Goal: Transaction & Acquisition: Purchase product/service

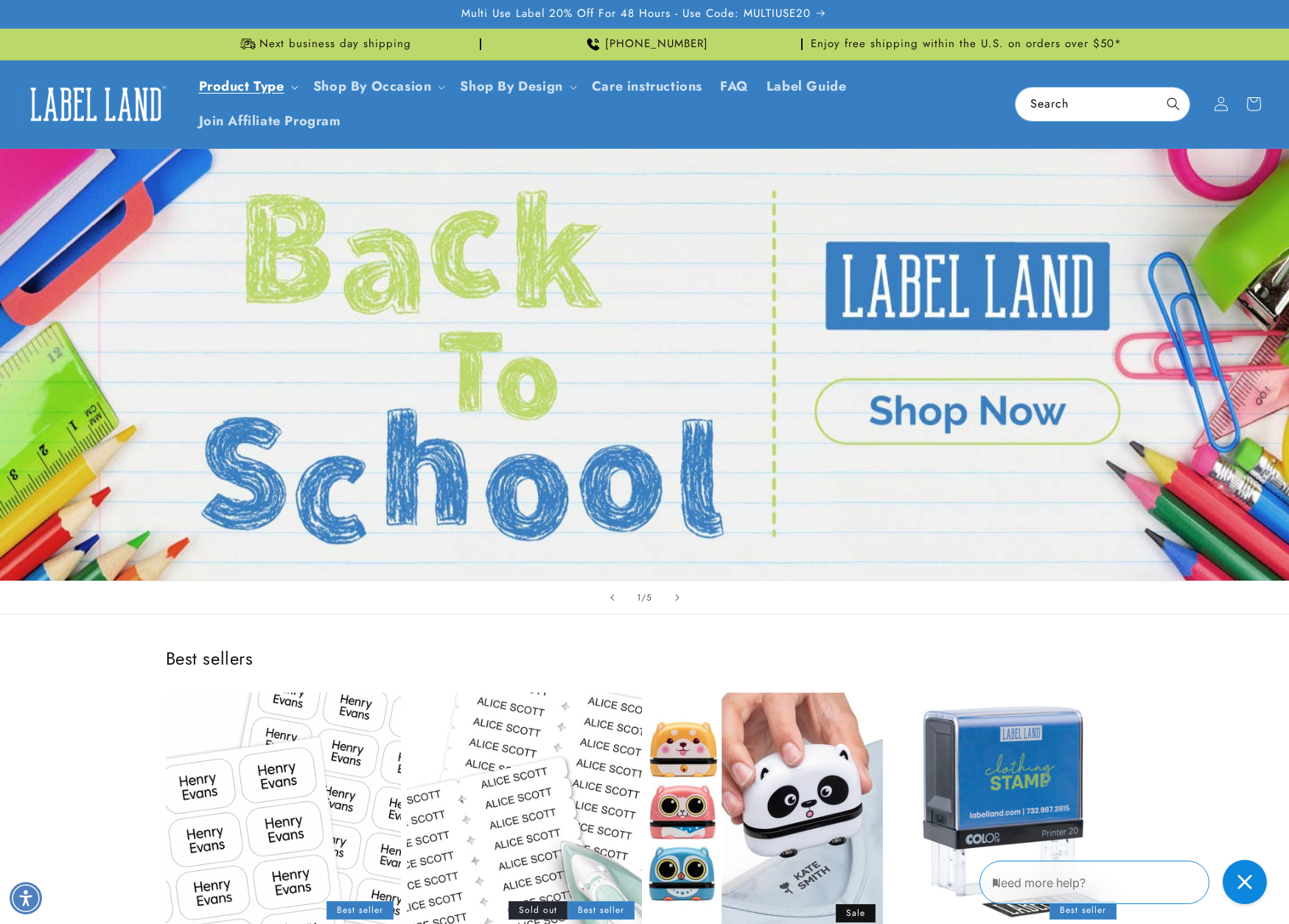
click at [267, 84] on link "Product Type" at bounding box center [241, 86] width 85 height 20
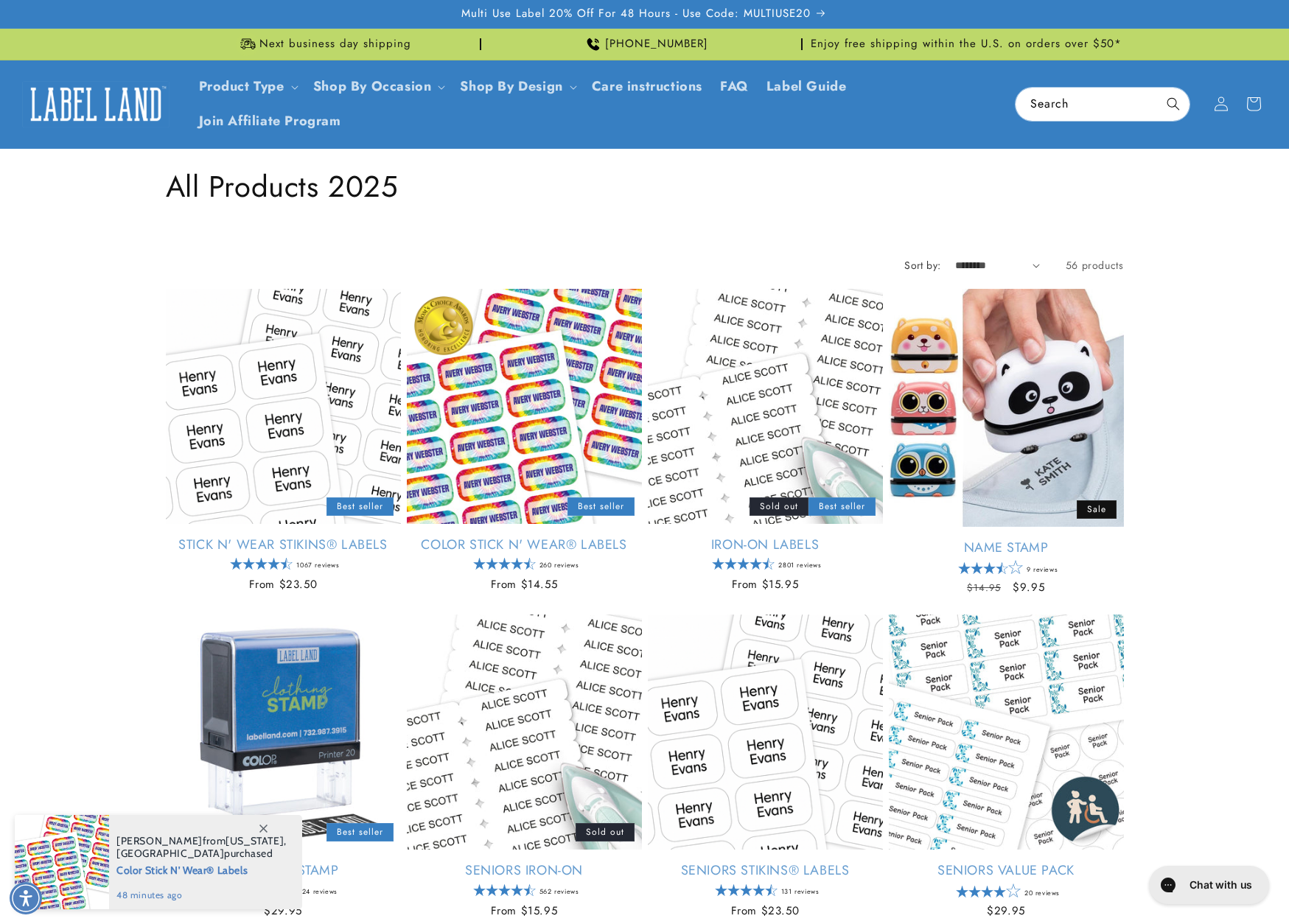
click at [263, 828] on icon at bounding box center [264, 829] width 8 height 8
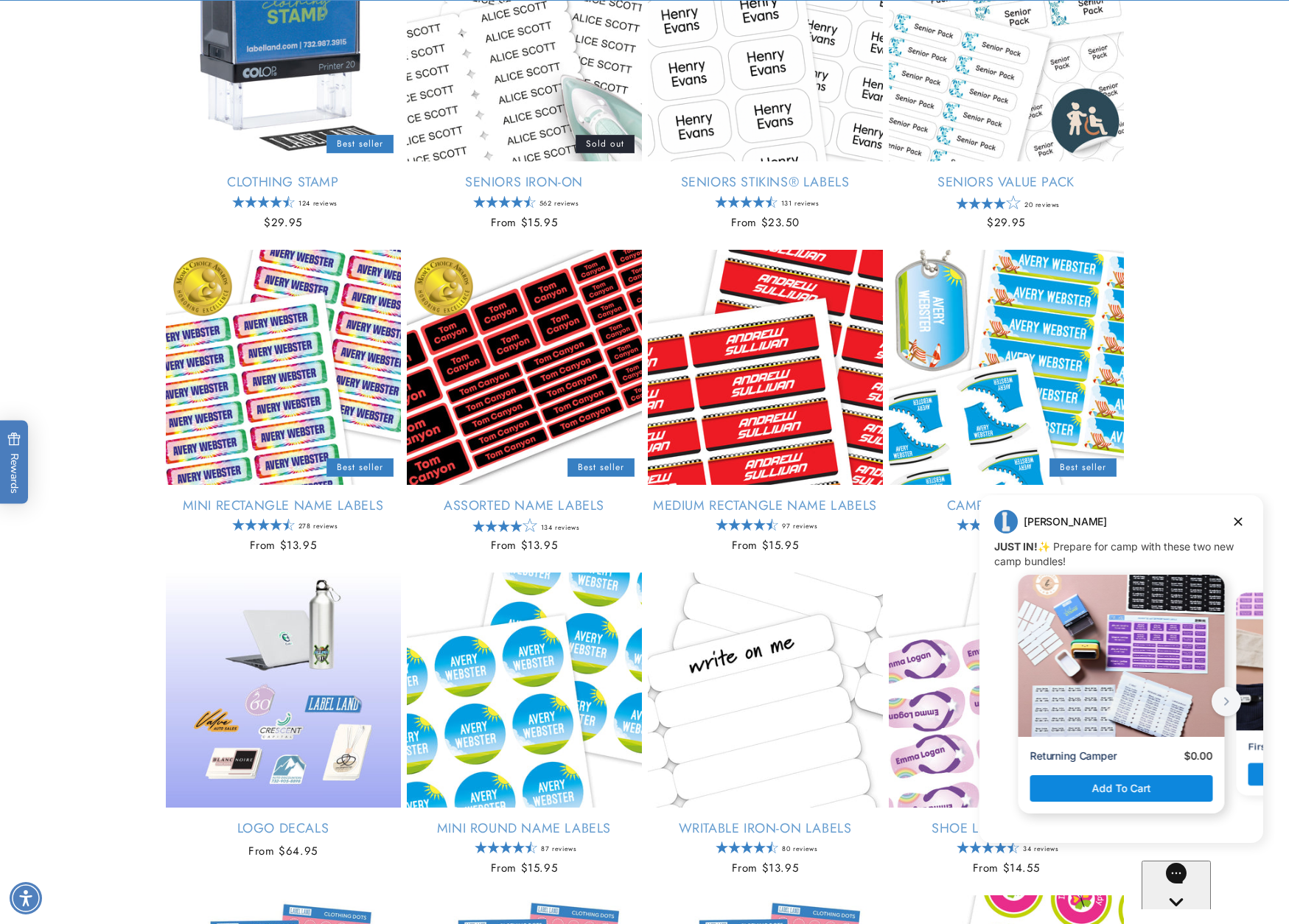
scroll to position [804, 0]
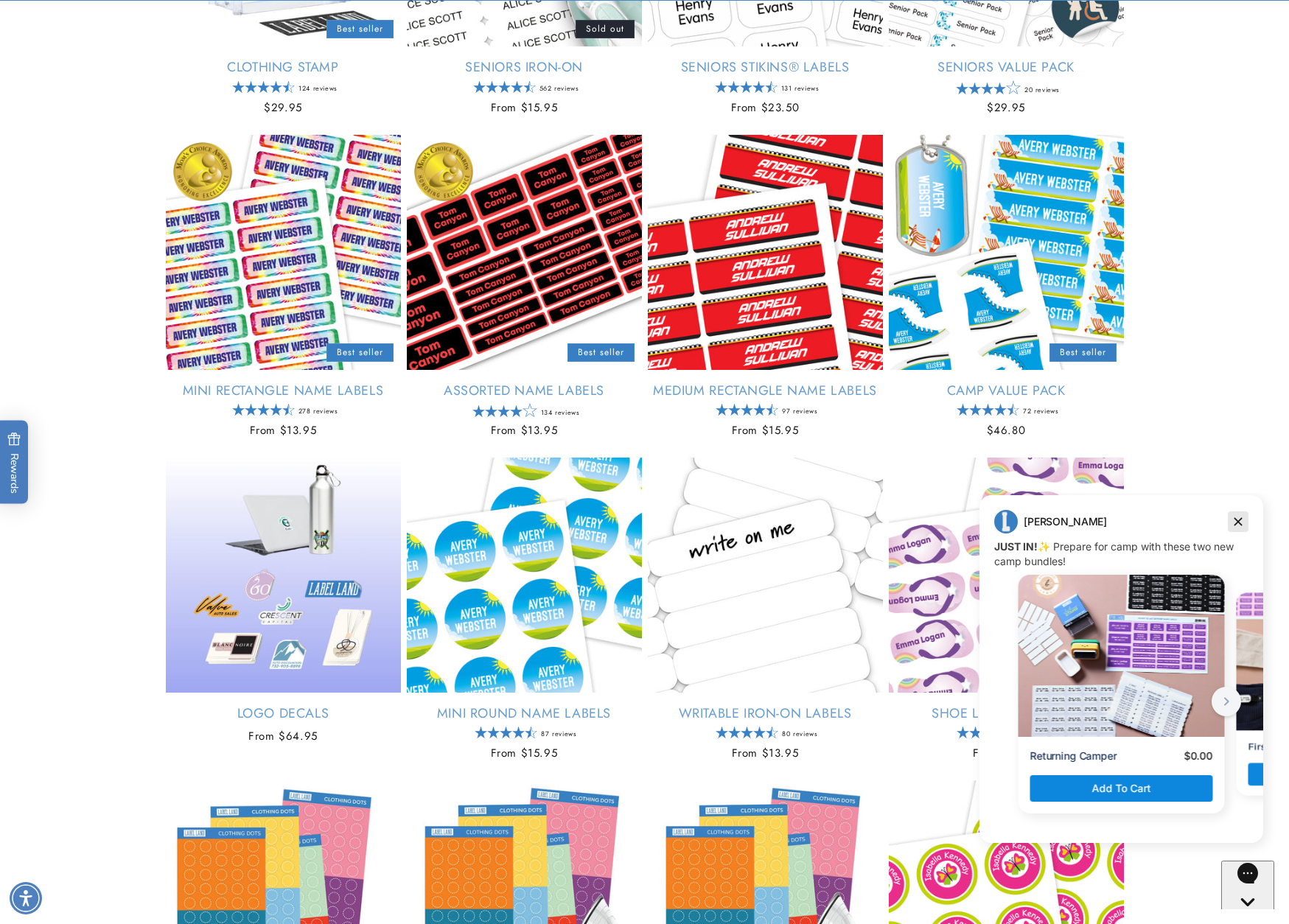
click at [1239, 523] on icon "Dismiss campaign" at bounding box center [1239, 522] width 8 height 8
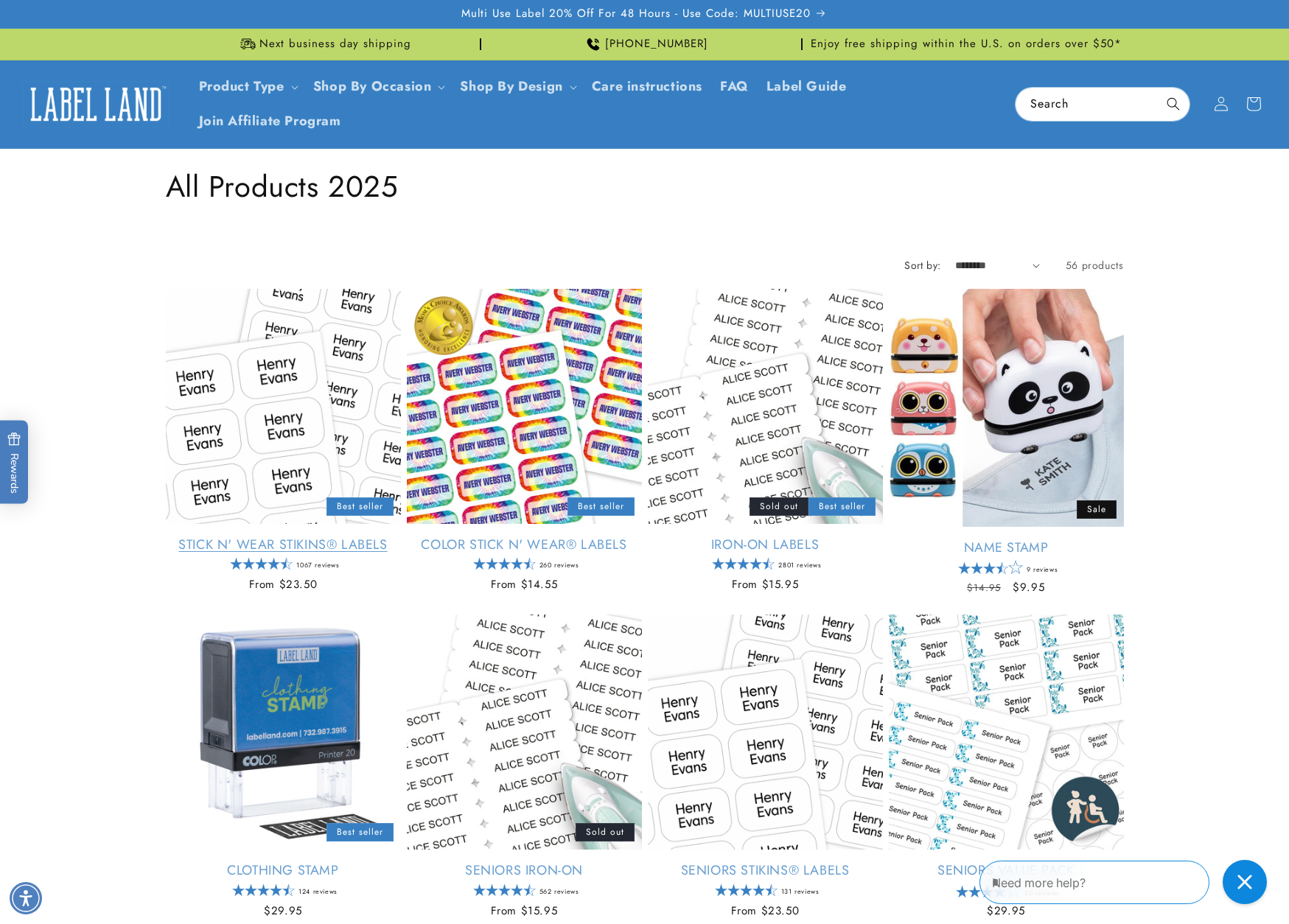
scroll to position [0, 0]
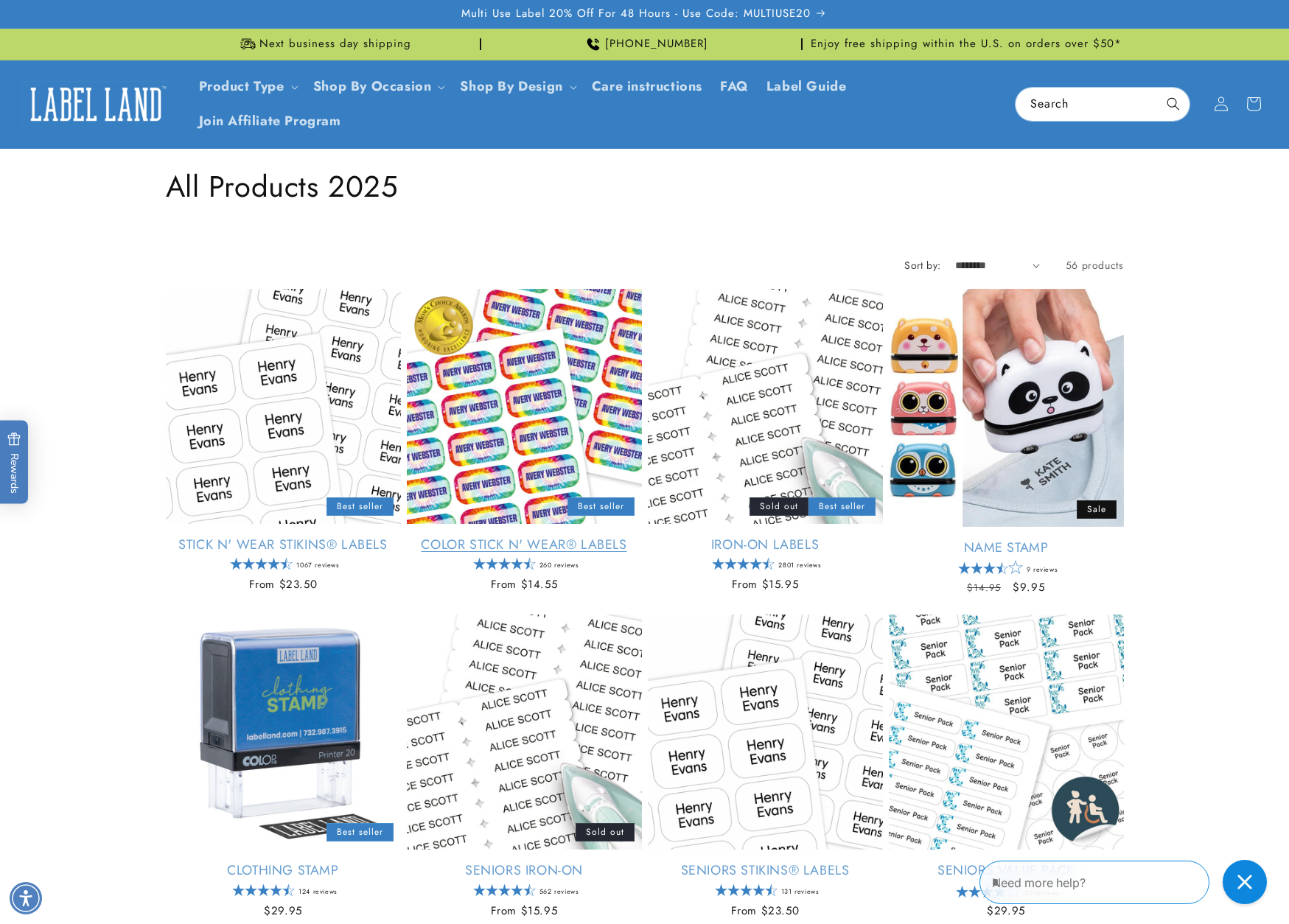
click at [541, 536] on link "Color Stick N' Wear® Labels" at bounding box center [524, 545] width 235 height 17
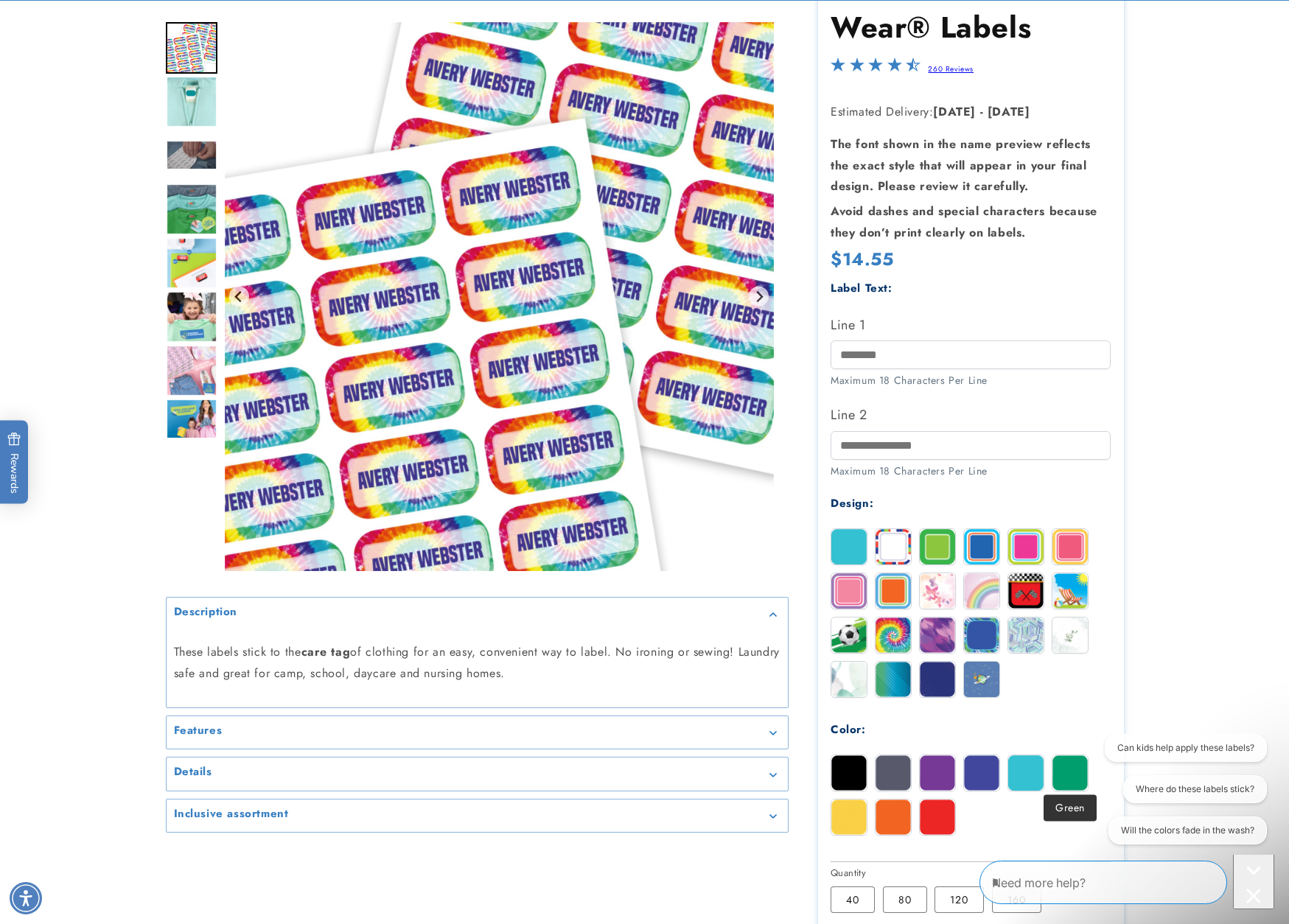
click at [1069, 768] on img at bounding box center [1070, 773] width 35 height 35
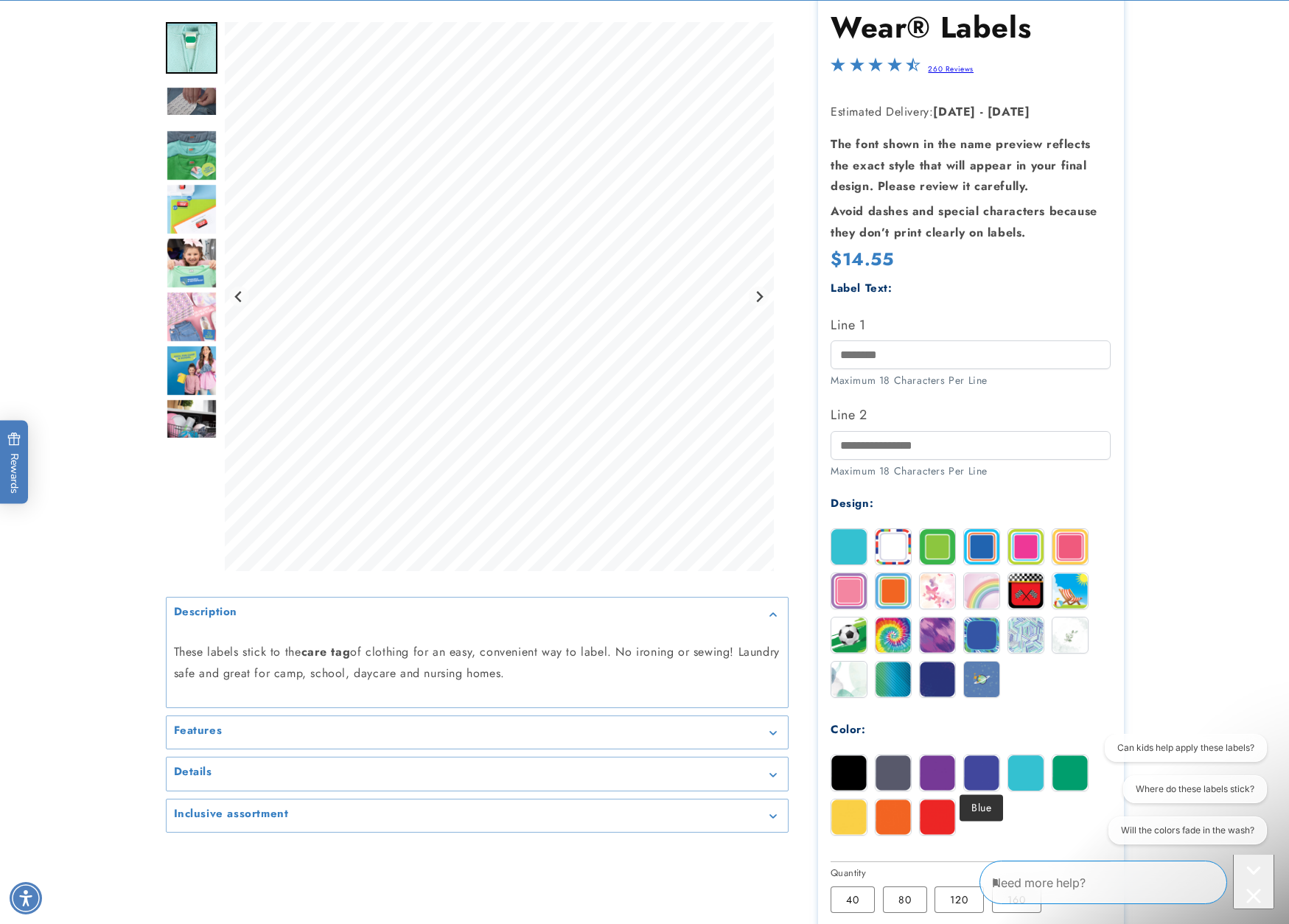
click at [981, 769] on img at bounding box center [981, 773] width 35 height 35
type input "*****"
type input "******"
click at [1132, 583] on div at bounding box center [644, 592] width 1032 height 1269
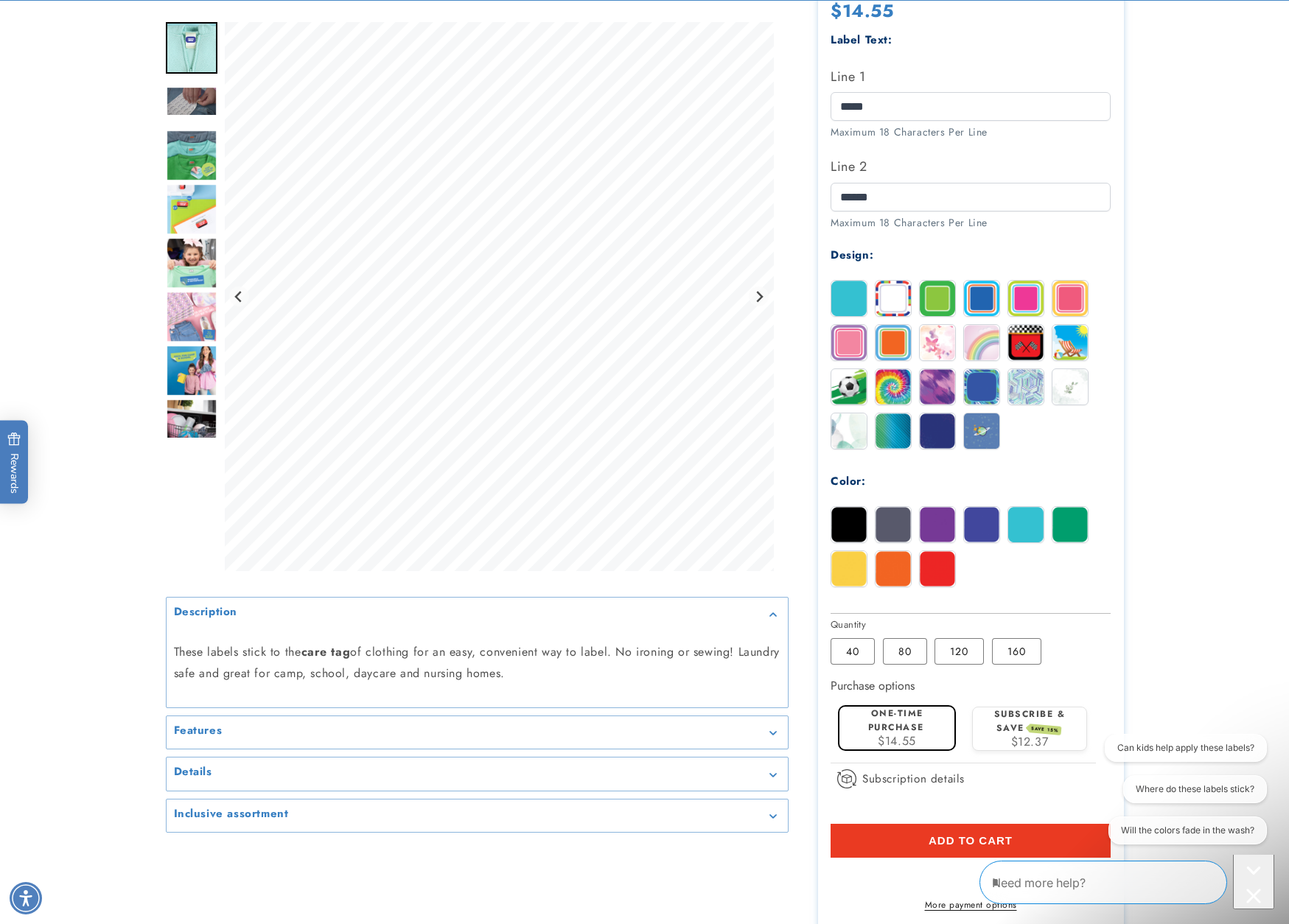
scroll to position [462, 0]
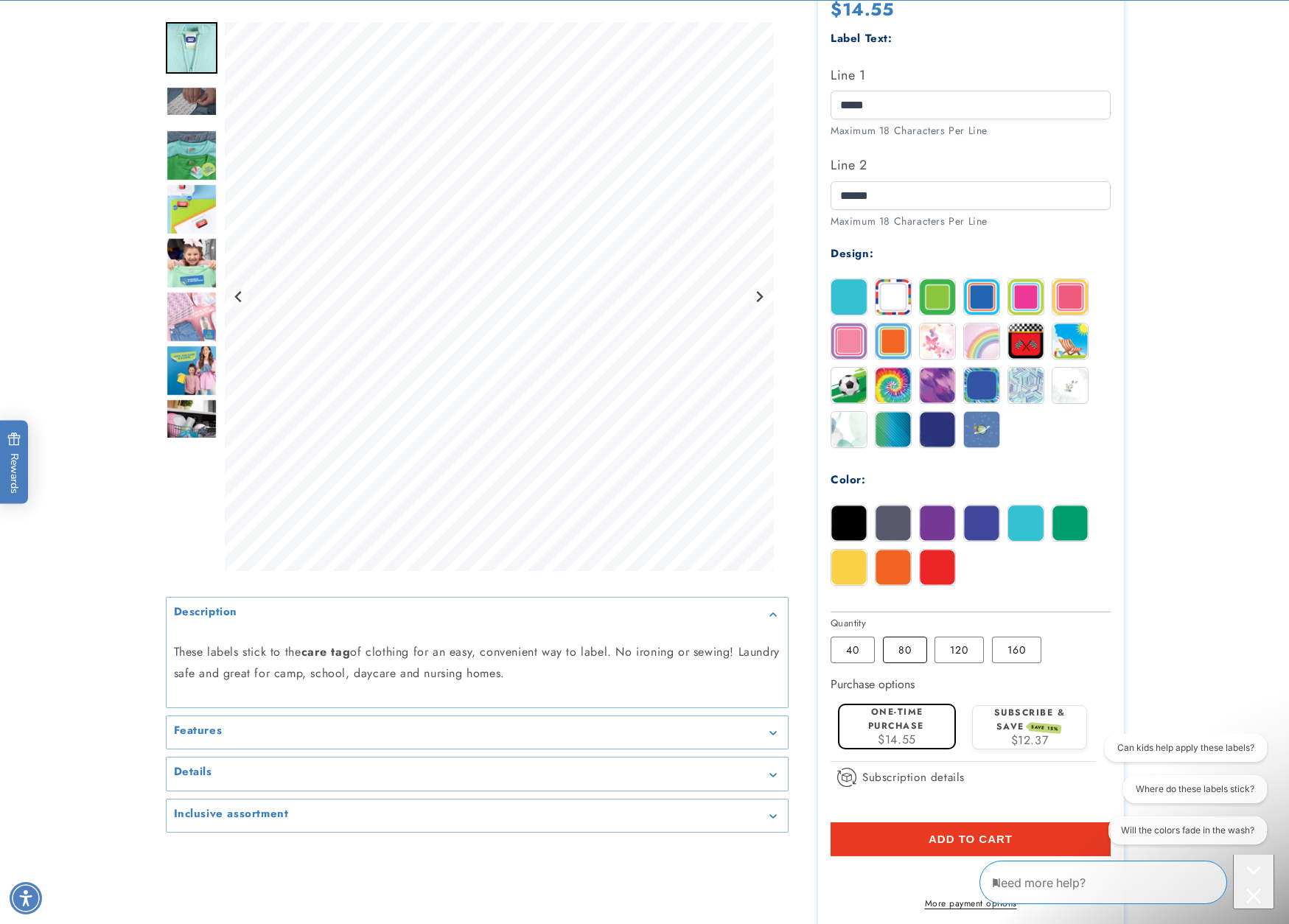
click at [910, 648] on label "80 Variant sold out or unavailable" at bounding box center [905, 650] width 44 height 27
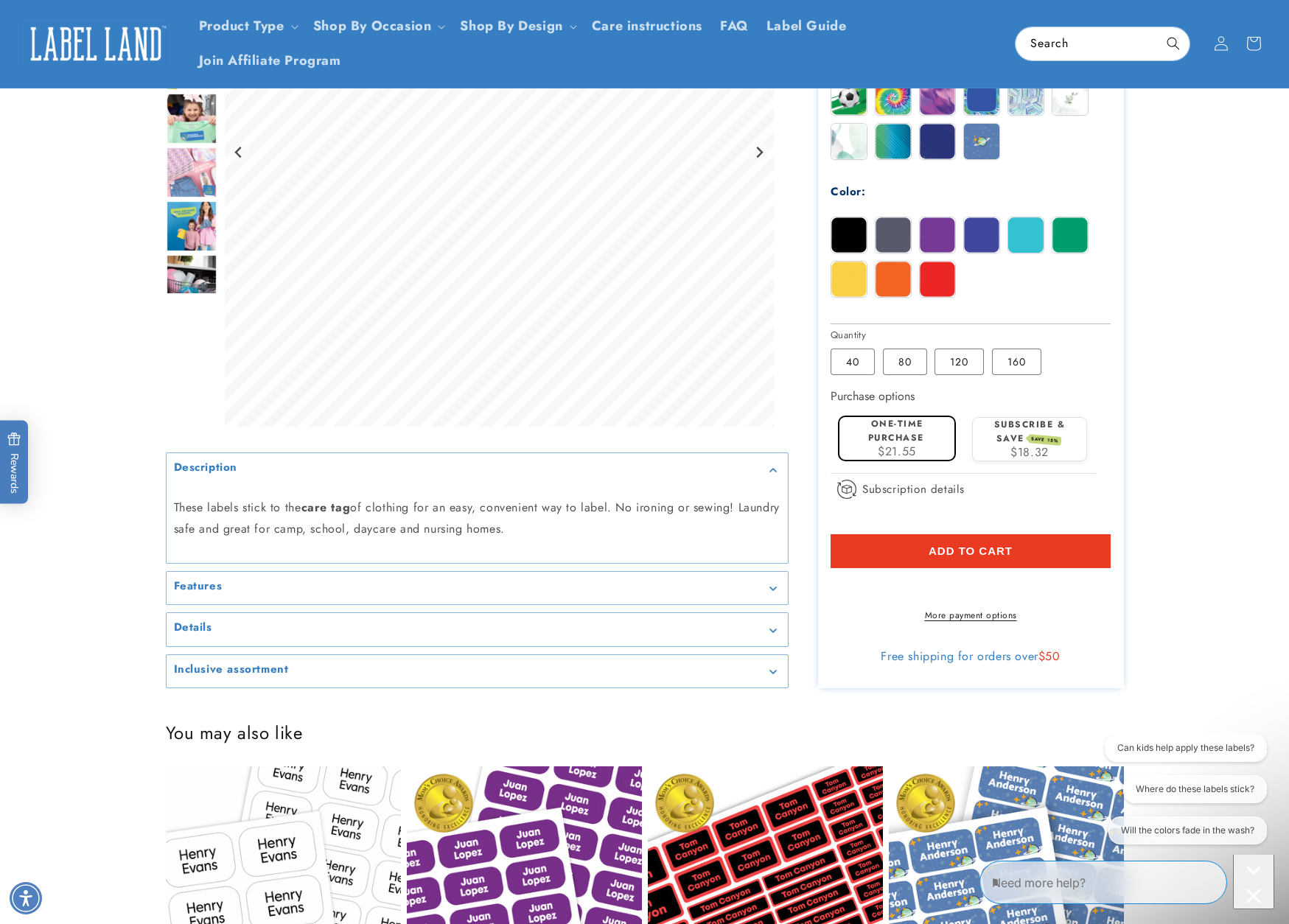
scroll to position [748, 0]
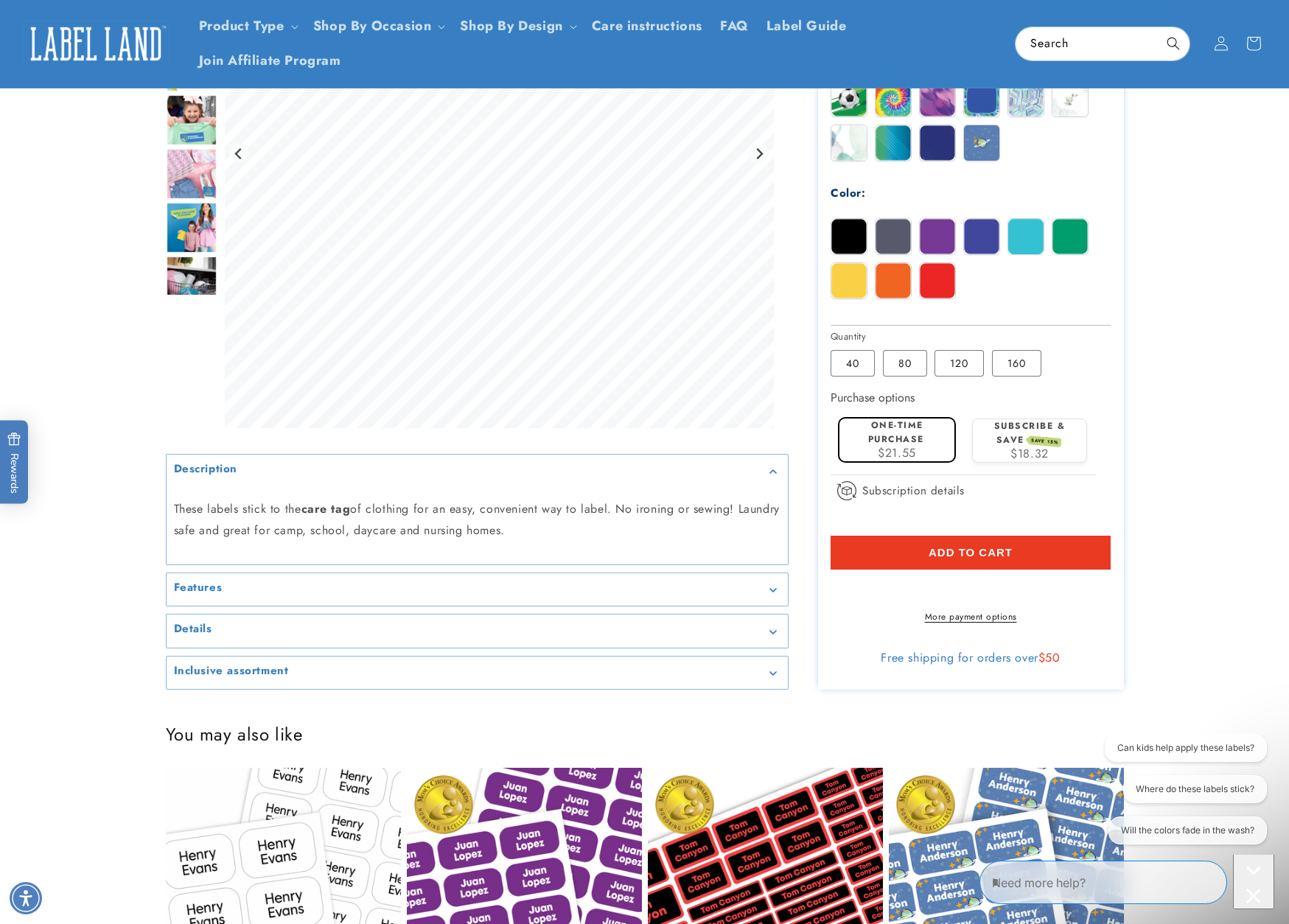
click at [991, 552] on span "Add to cart" at bounding box center [970, 553] width 84 height 13
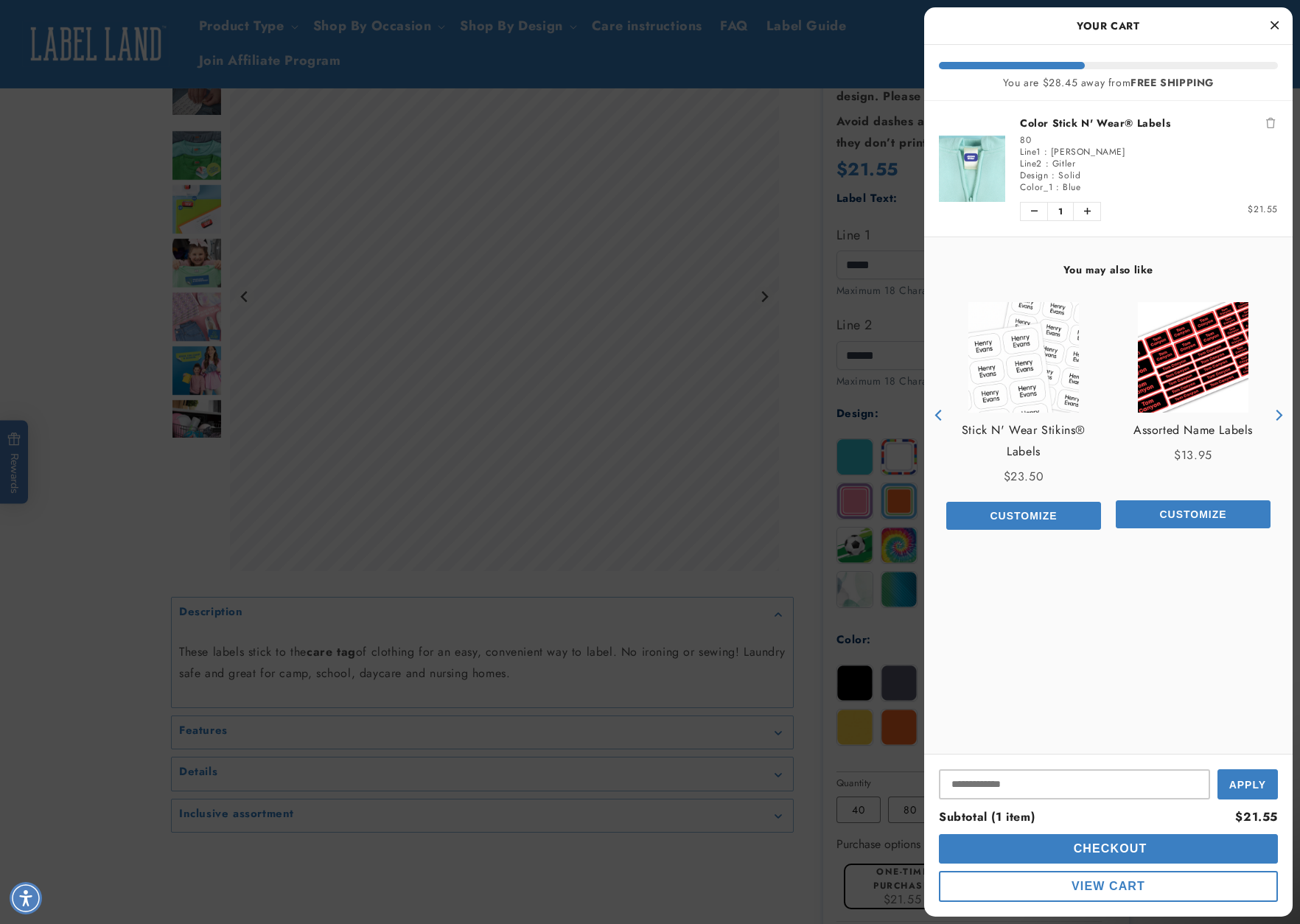
click at [1274, 23] on icon "Close Cart" at bounding box center [1274, 25] width 8 height 13
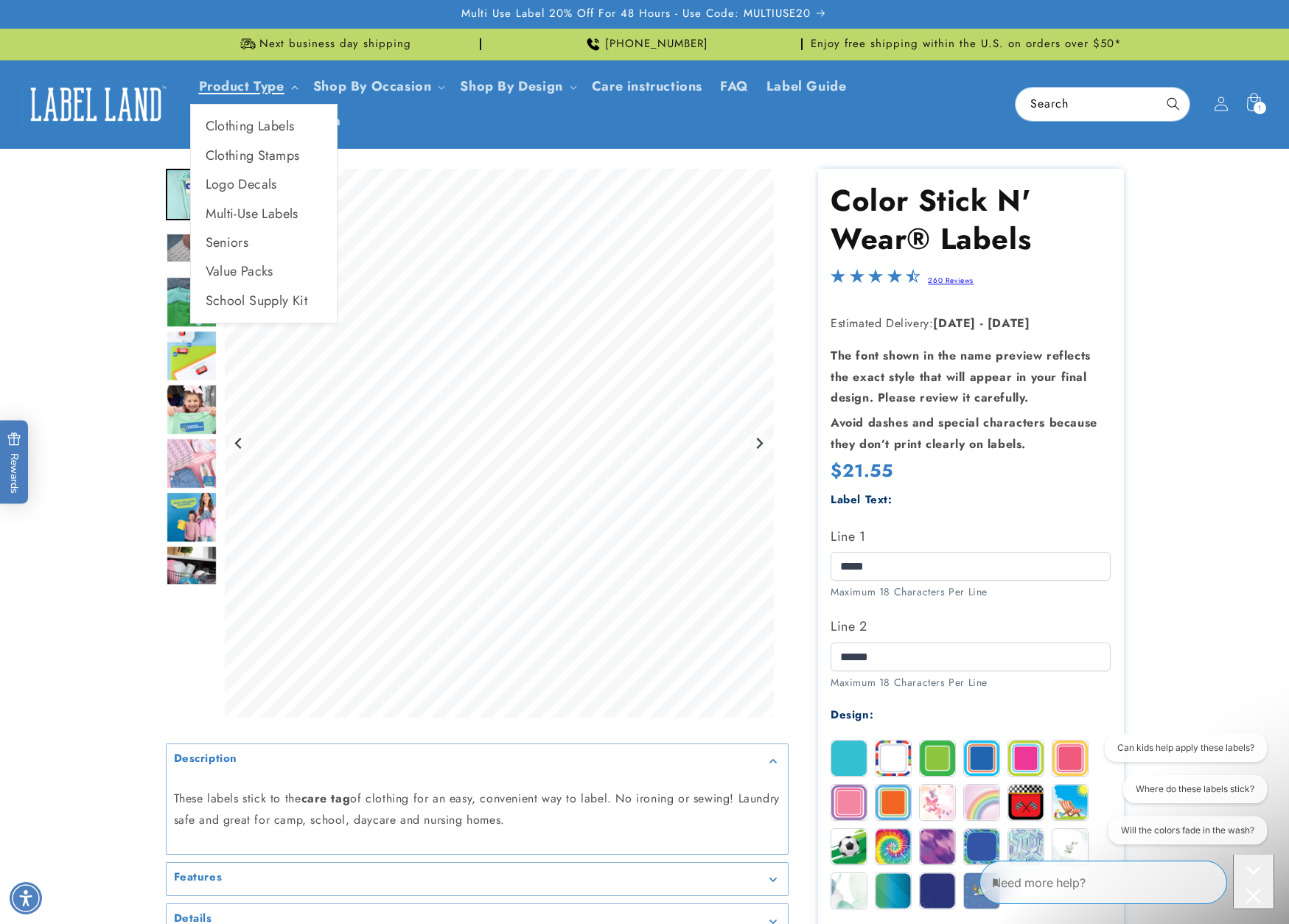
scroll to position [0, 0]
click at [247, 208] on link "Multi-Use Labels" at bounding box center [263, 213] width 146 height 28
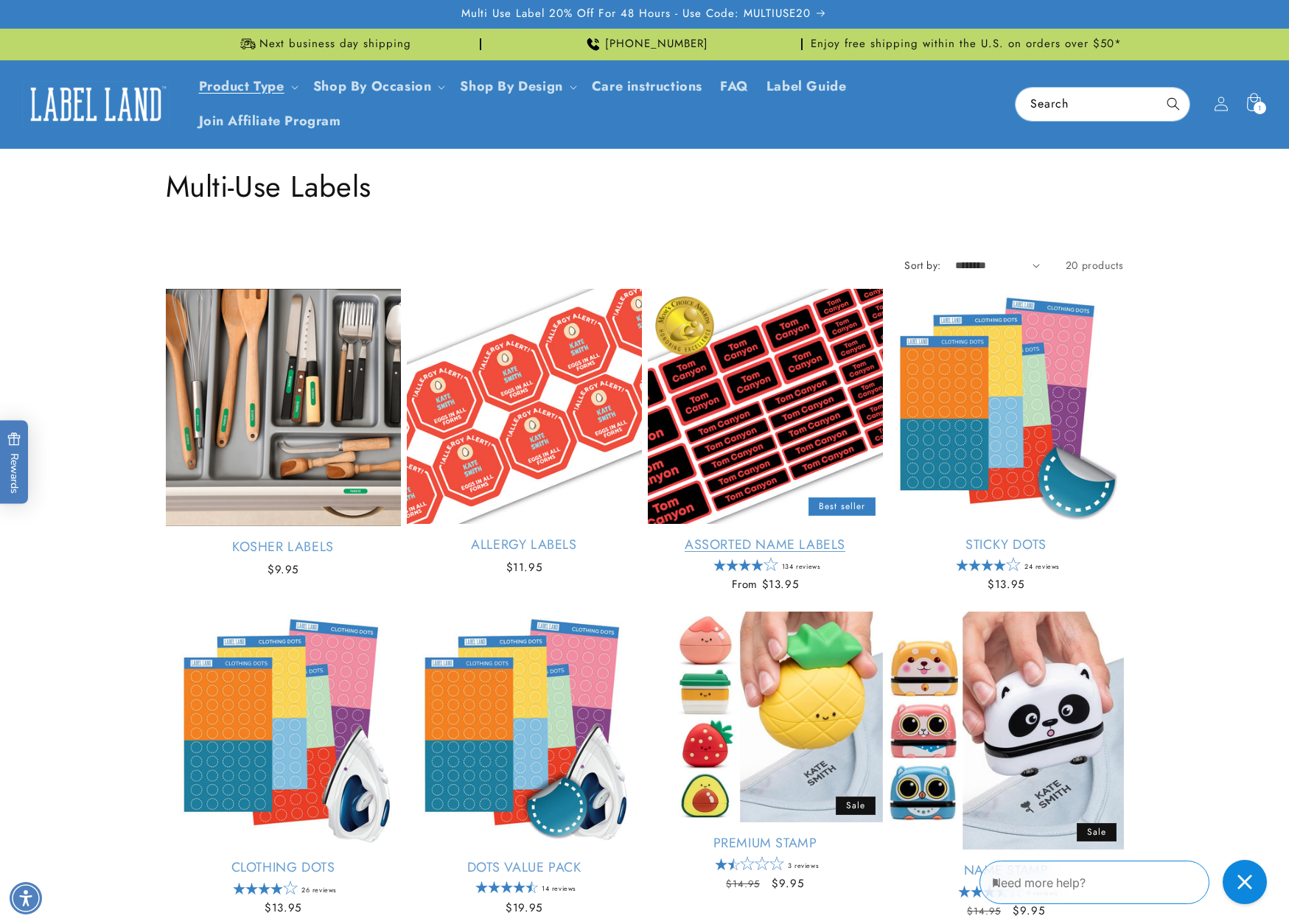
click at [774, 536] on link "Assorted Name Labels" at bounding box center [765, 545] width 235 height 17
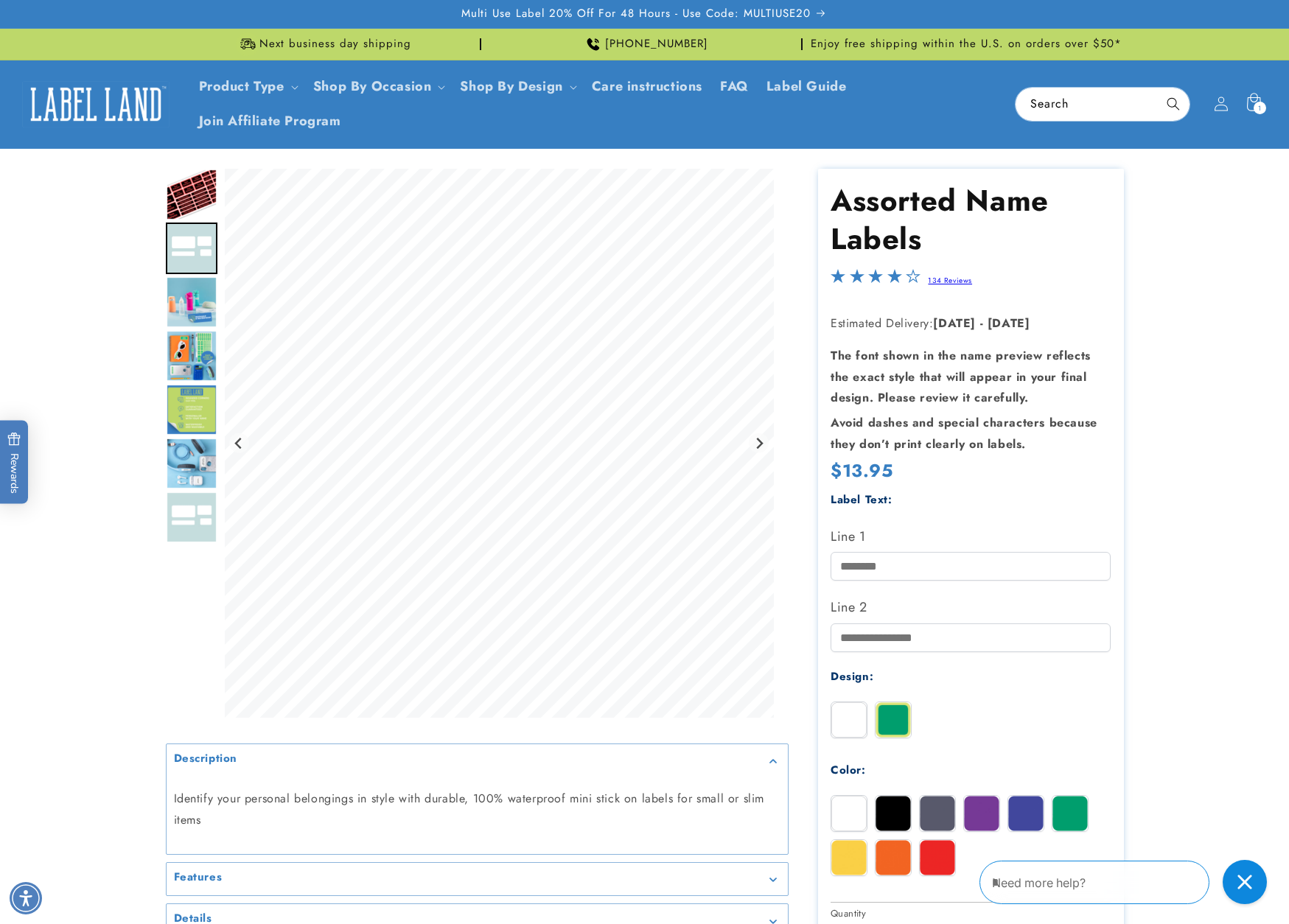
click at [188, 252] on img "Go to slide 2" at bounding box center [191, 247] width 51 height 51
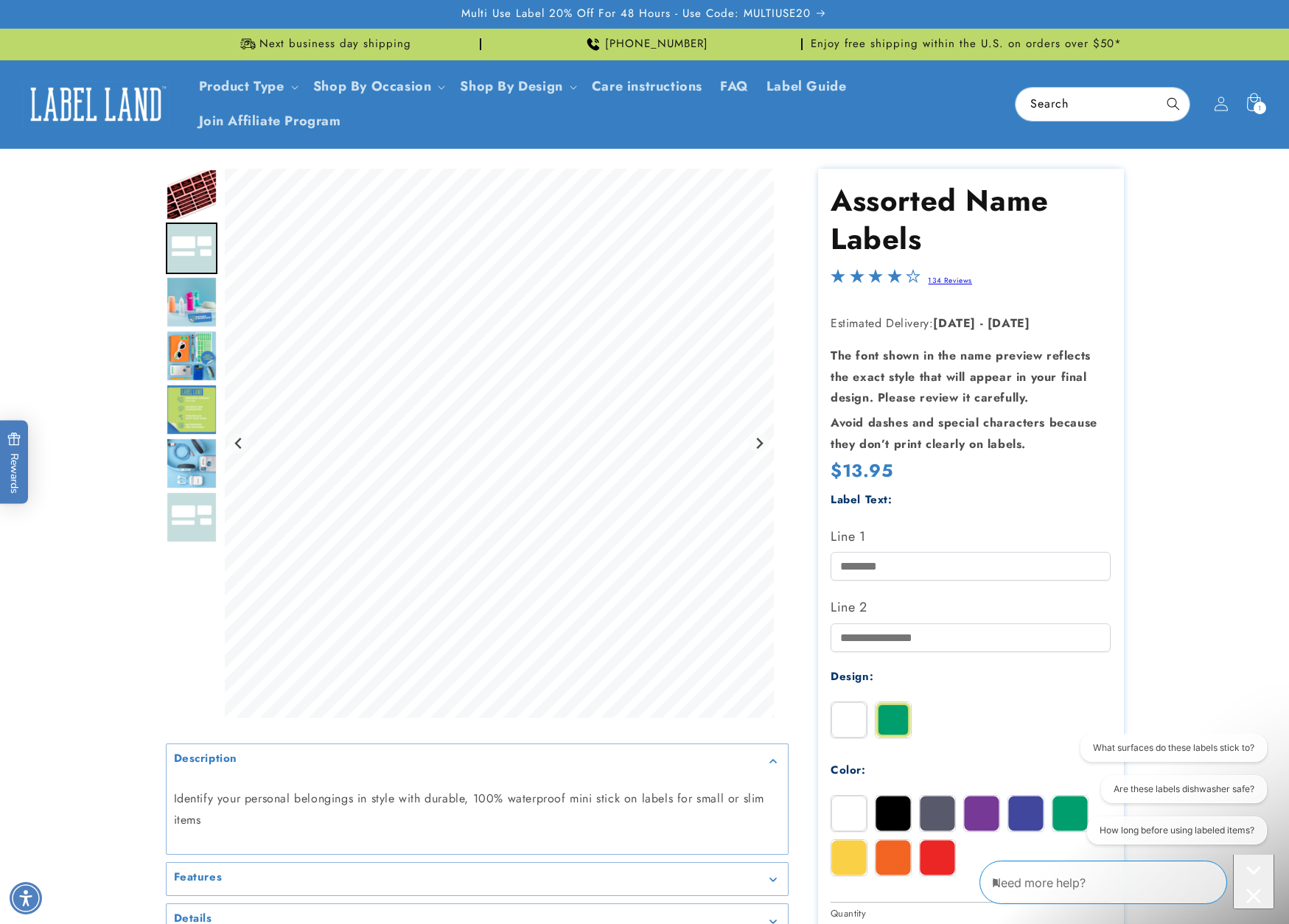
click at [191, 252] on img "Go to slide 2" at bounding box center [191, 247] width 51 height 51
click at [198, 304] on img "Go to slide 3" at bounding box center [191, 301] width 51 height 51
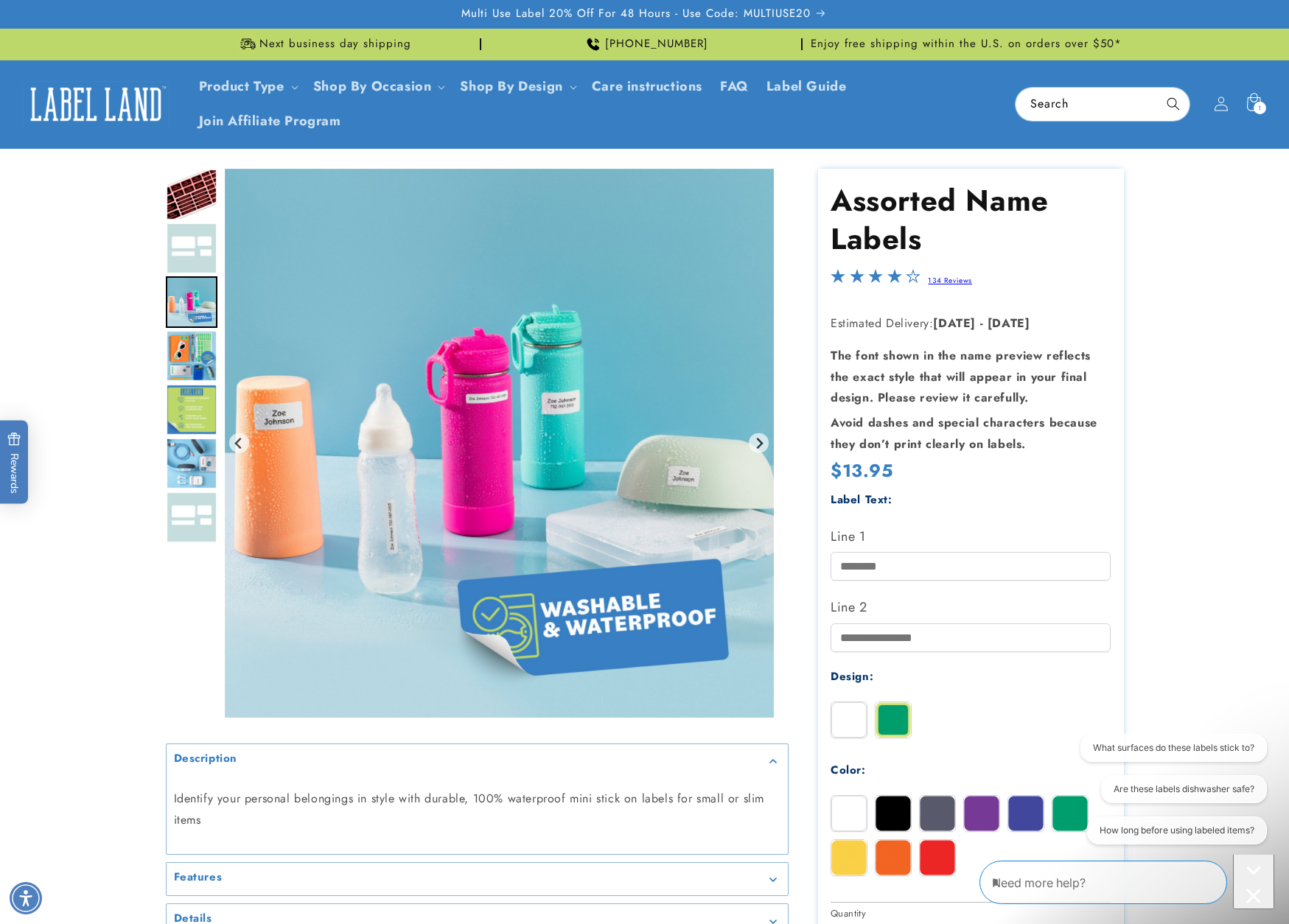
click at [205, 262] on img "Go to slide 2" at bounding box center [191, 247] width 51 height 51
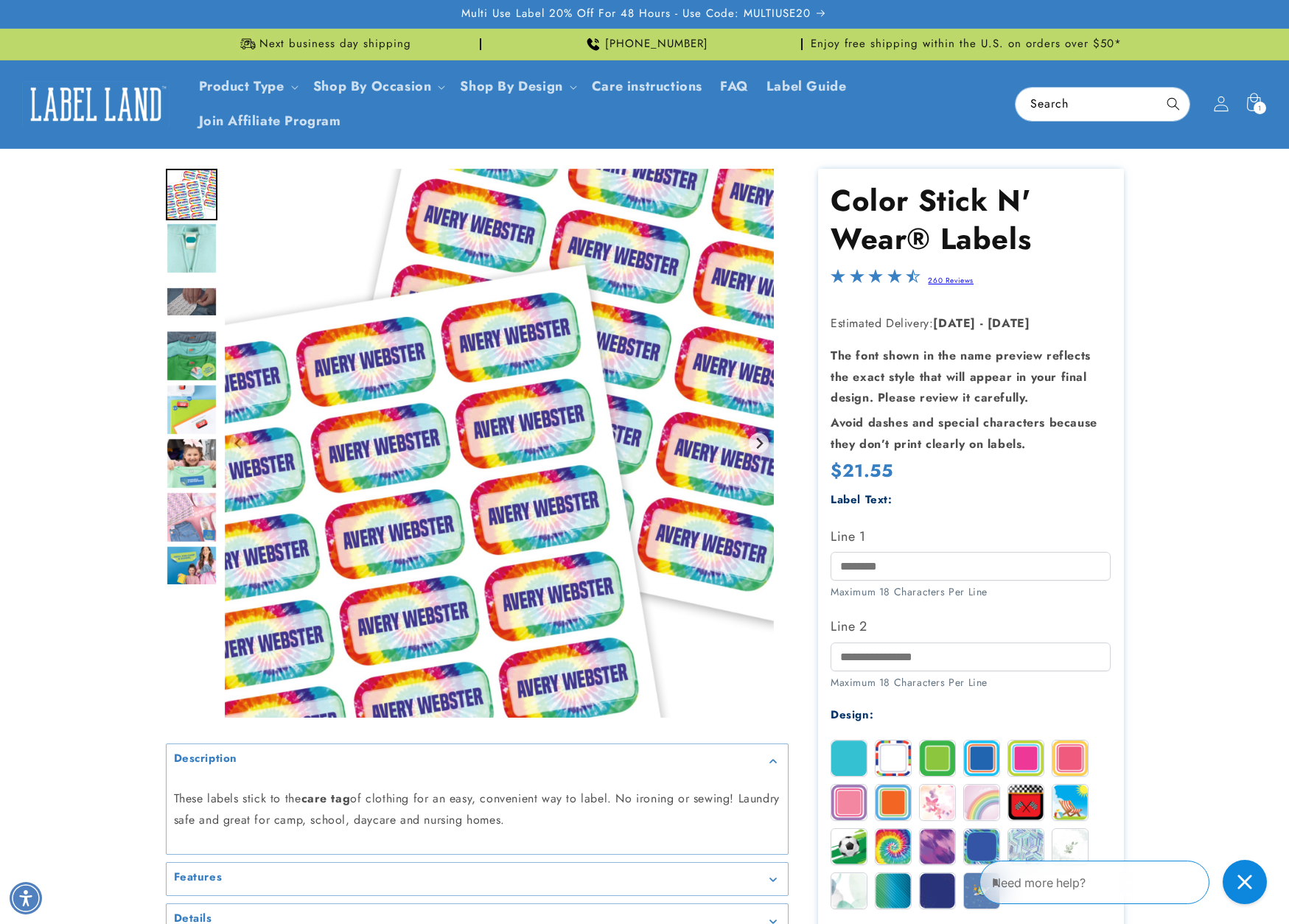
click at [1221, 105] on icon at bounding box center [1221, 104] width 15 height 15
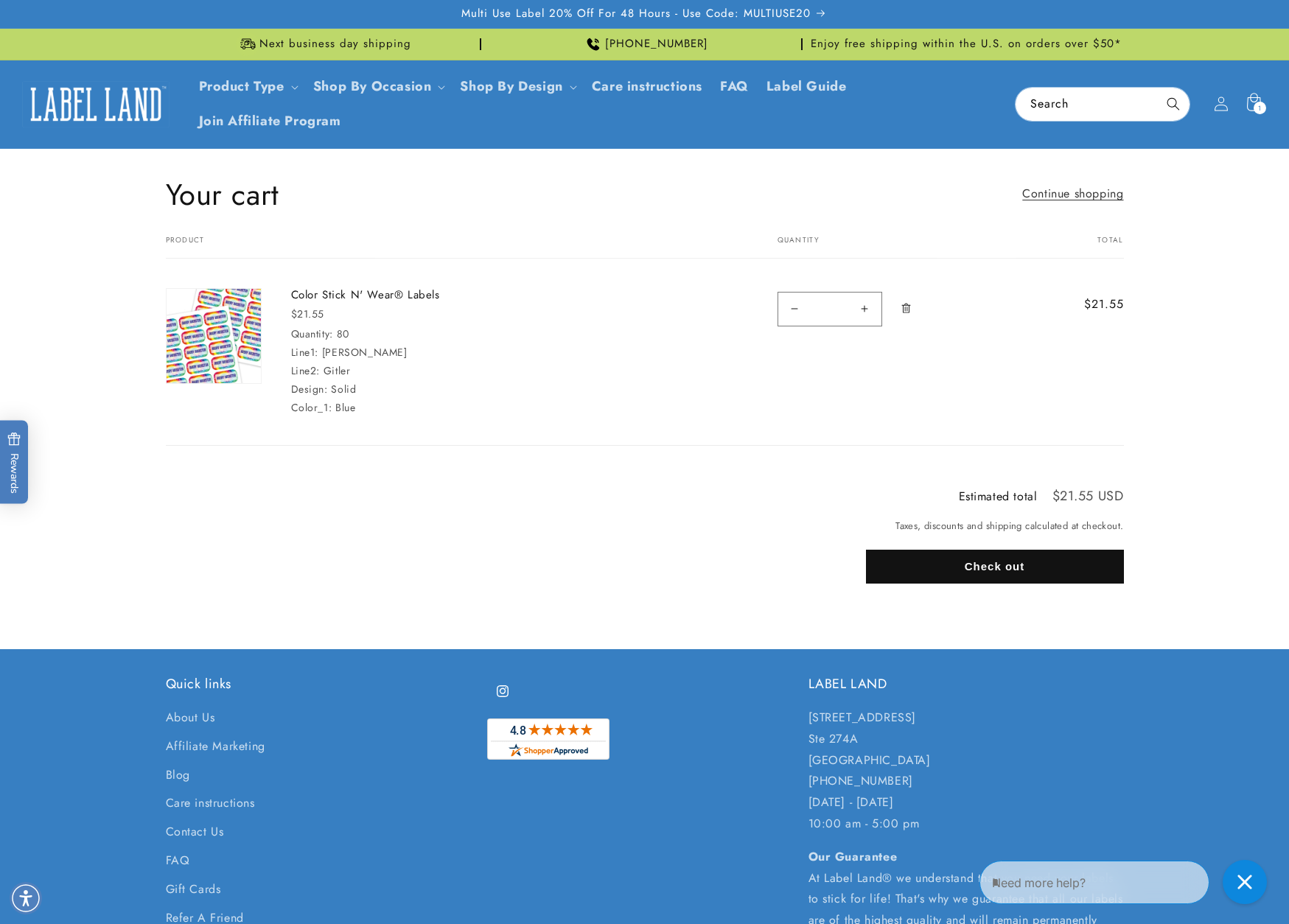
click at [874, 609] on shopify-apple-pay-button at bounding box center [871, 601] width 4 height 17
click at [839, 444] on div "Your cart Product Total Quantity Total Color Stick N' Wear® Labels $21.55 Quant…" at bounding box center [645, 341] width 958 height 211
click at [989, 565] on button "Check out" at bounding box center [995, 567] width 258 height 34
